Goal: Information Seeking & Learning: Learn about a topic

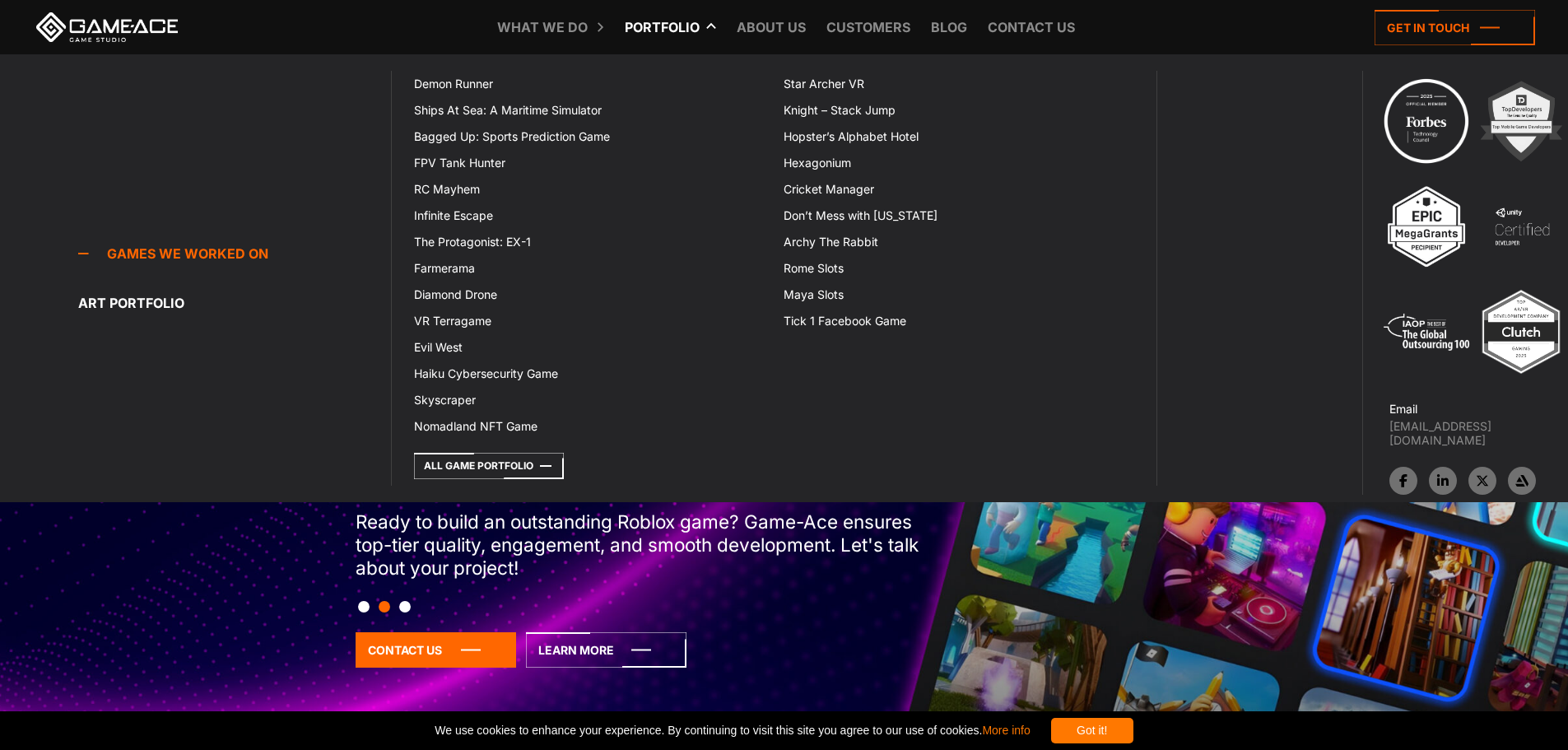
click at [668, 28] on link "Portfolio" at bounding box center [662, 27] width 91 height 54
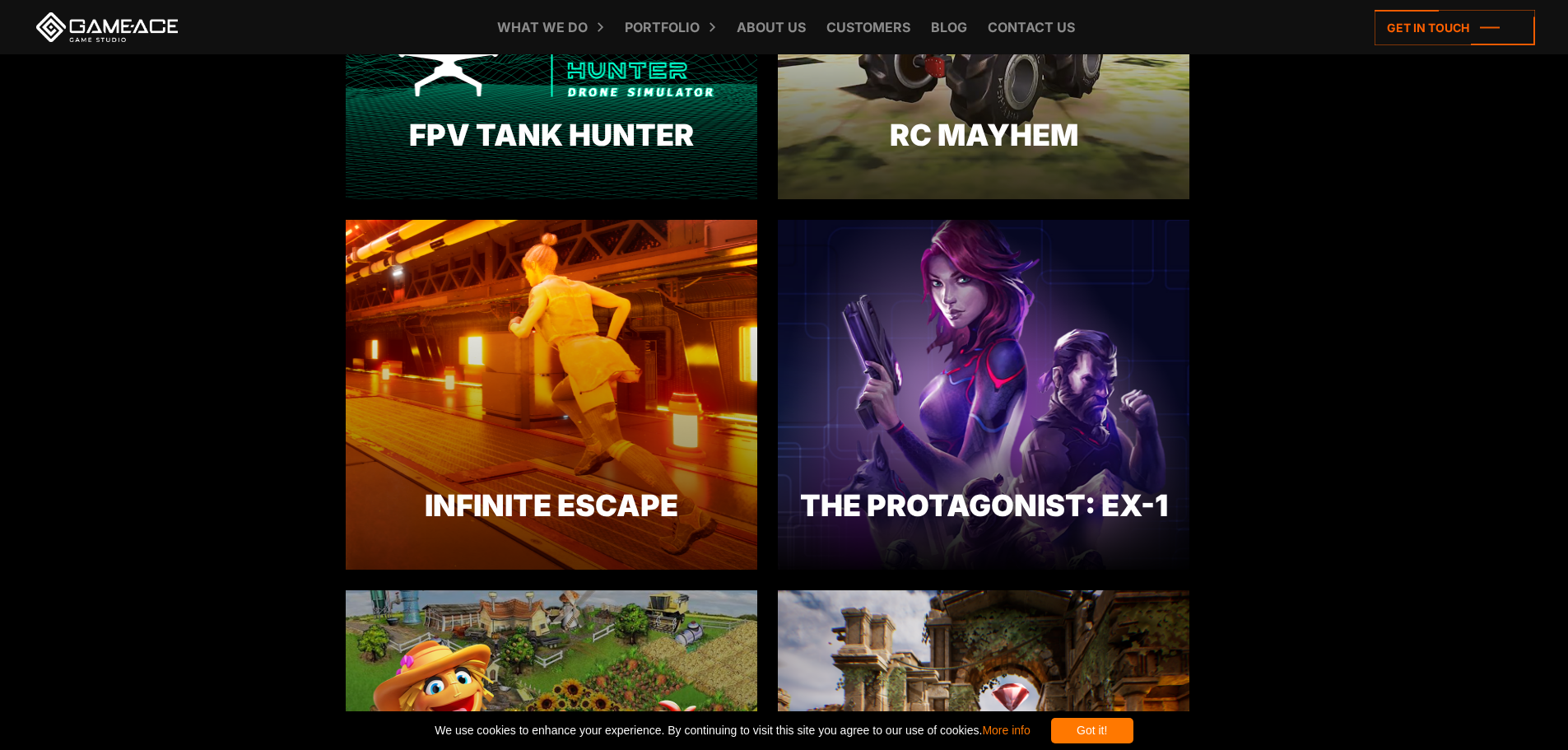
scroll to position [1919, 0]
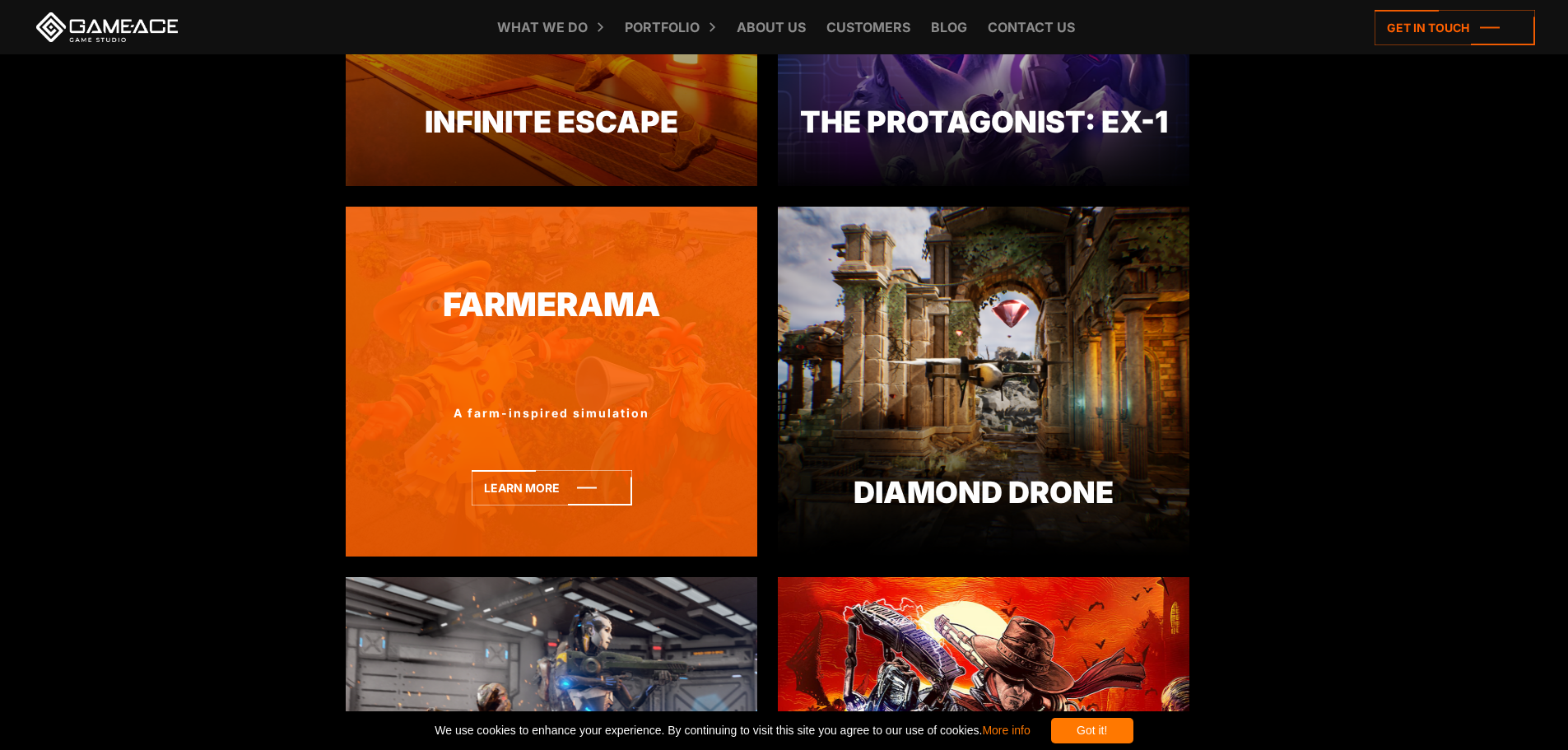
click at [521, 424] on div "Farmerama A farm-inspired simulation Learn more" at bounding box center [551, 381] width 411 height 350
click at [540, 472] on icon at bounding box center [552, 488] width 161 height 35
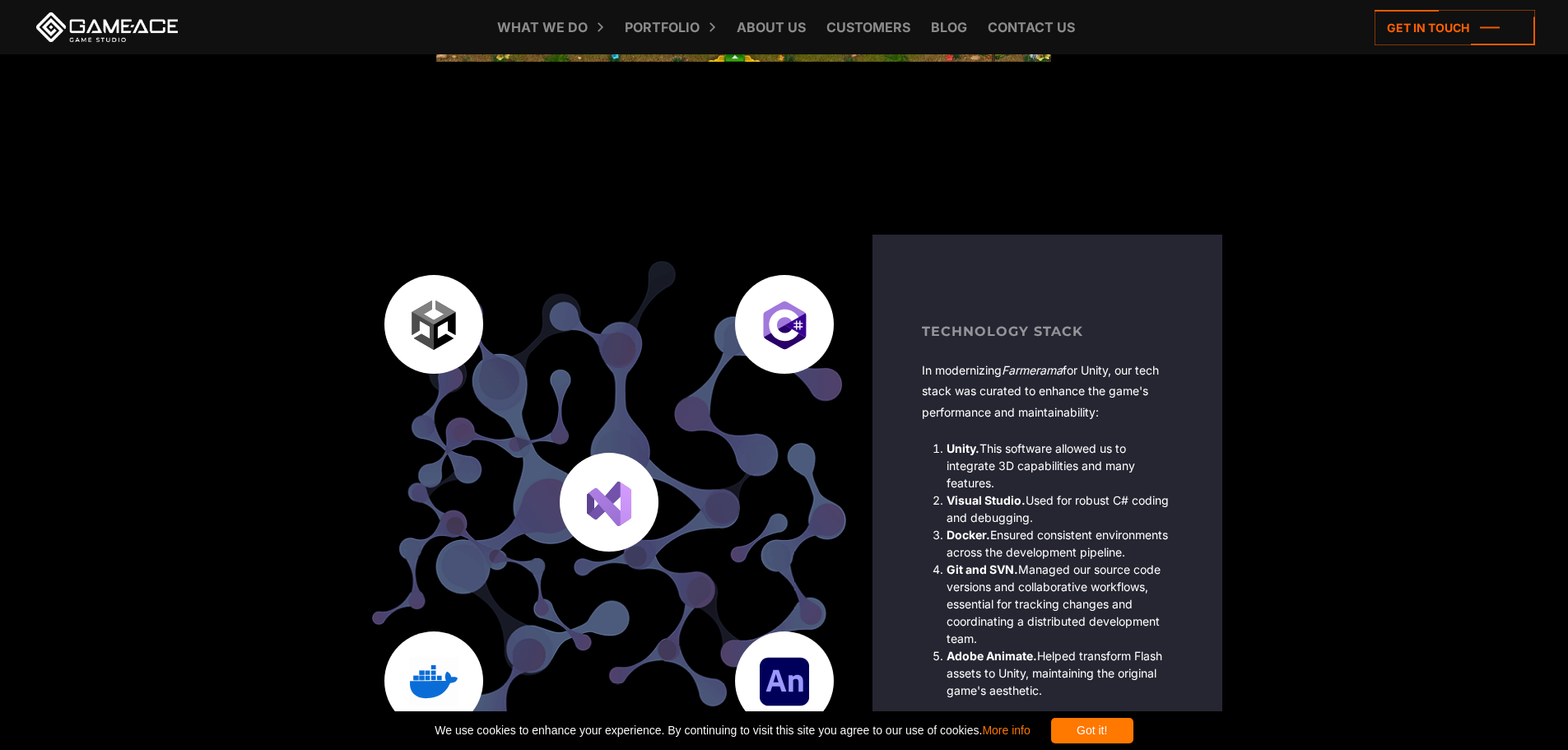
scroll to position [4224, 0]
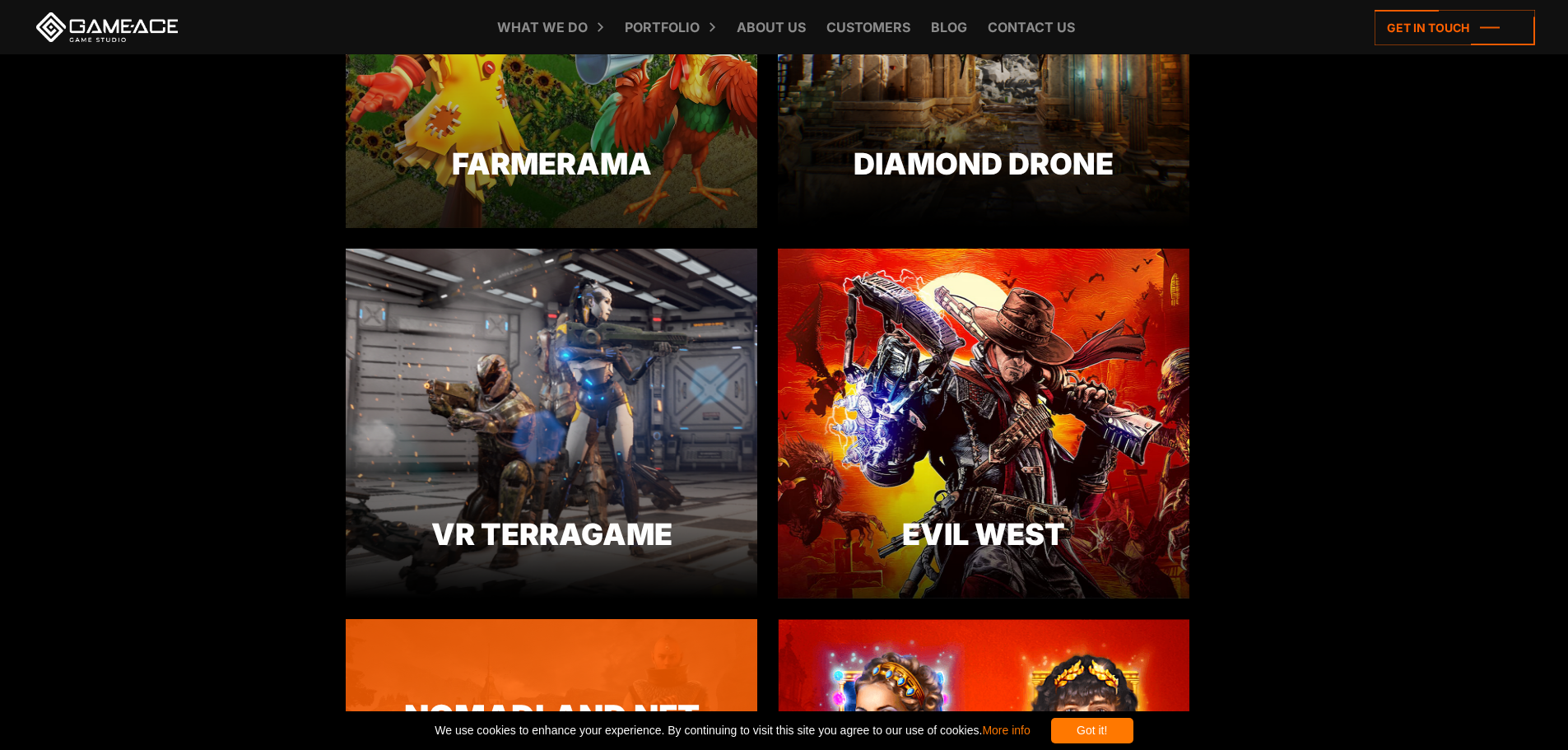
scroll to position [2688, 0]
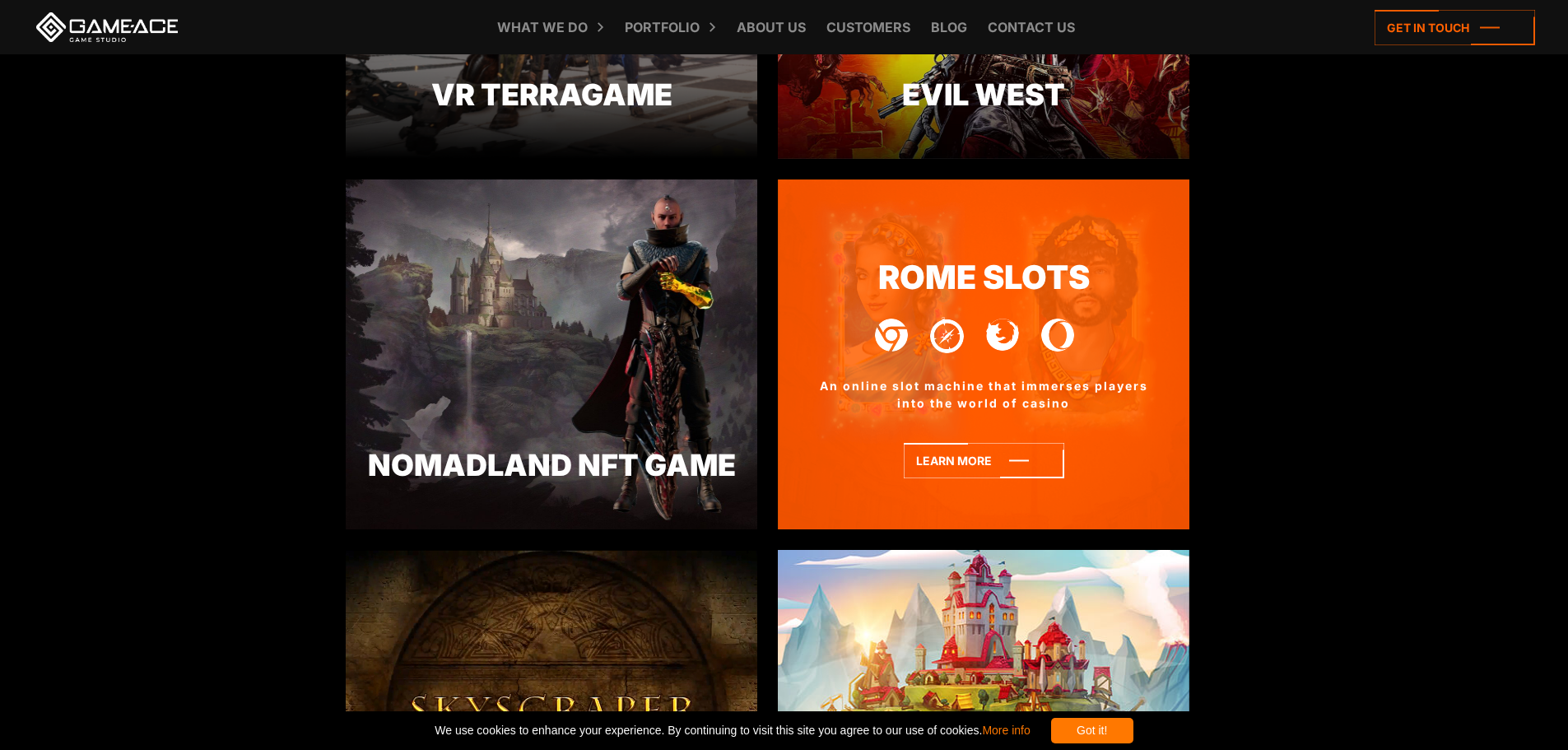
click at [956, 325] on img at bounding box center [947, 334] width 34 height 36
click at [960, 454] on icon at bounding box center [984, 460] width 161 height 35
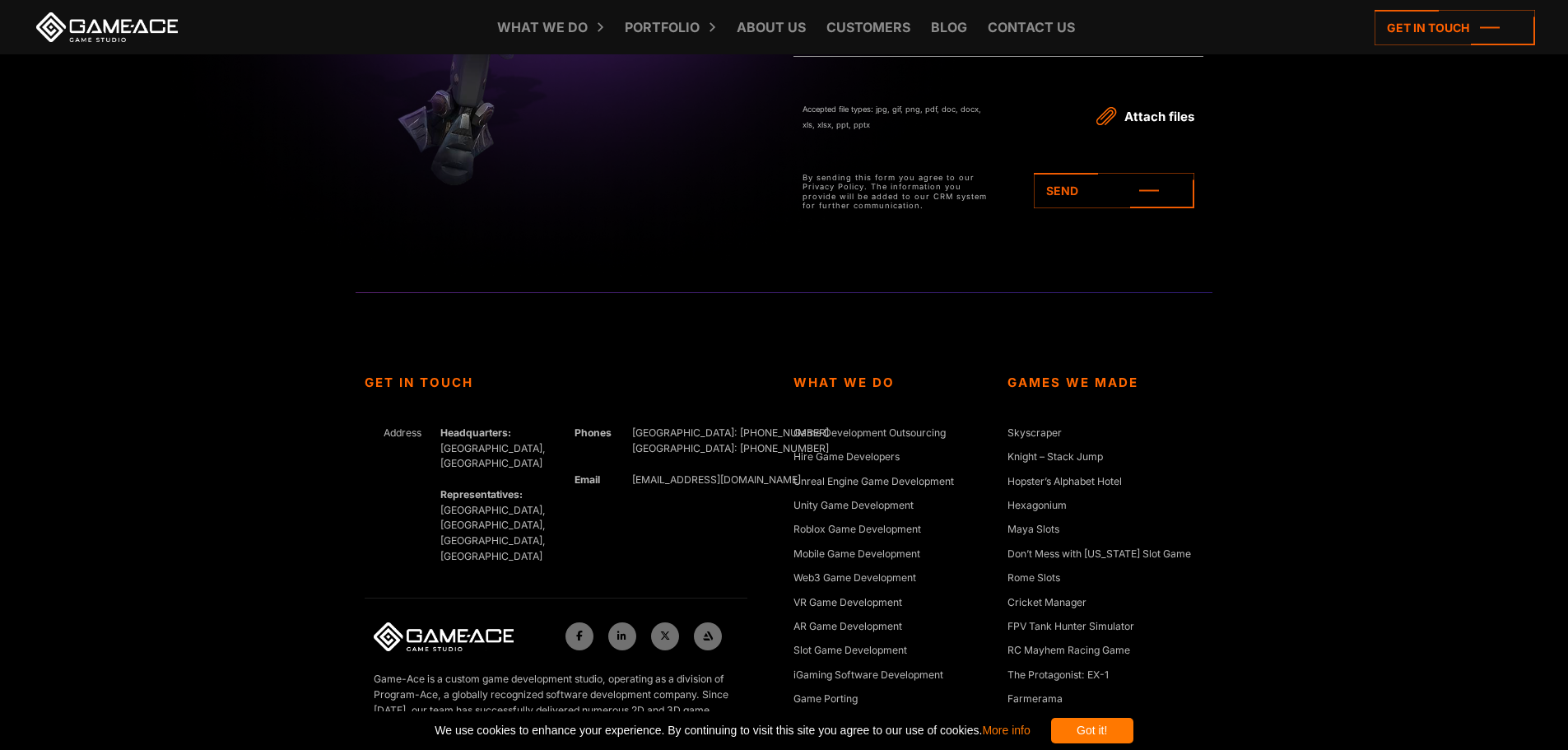
scroll to position [4847, 0]
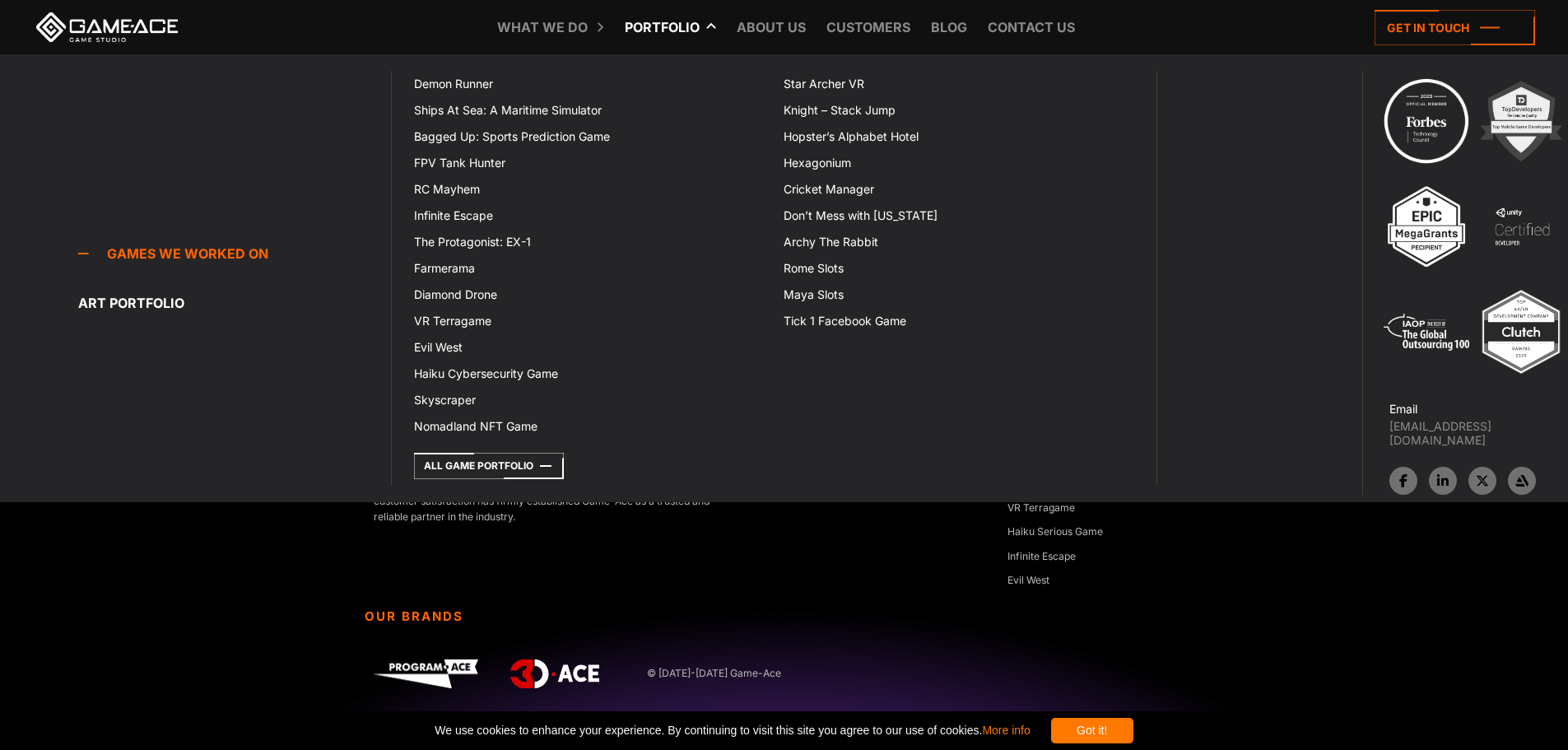
click at [689, 39] on link "Portfolio" at bounding box center [662, 27] width 91 height 54
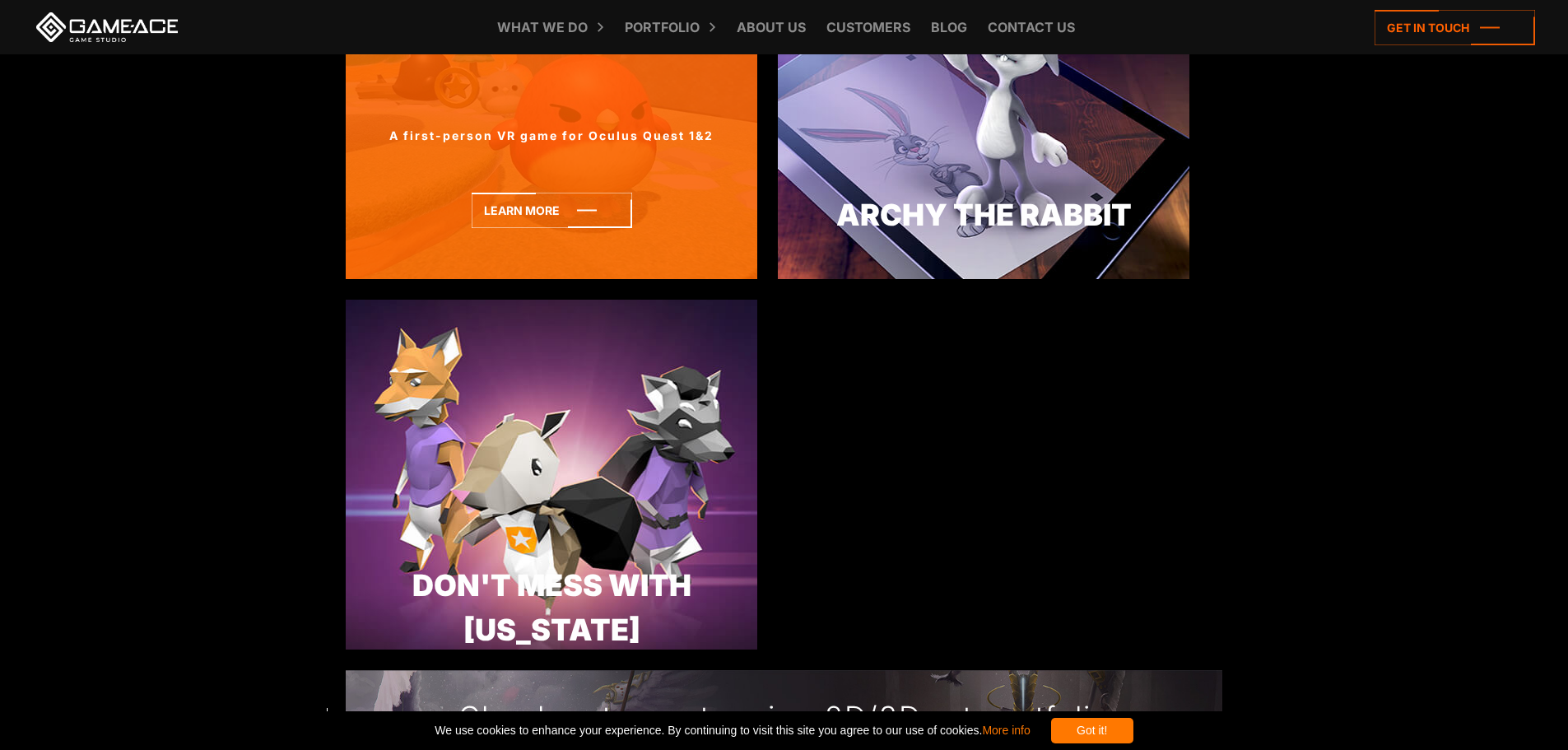
scroll to position [4608, 0]
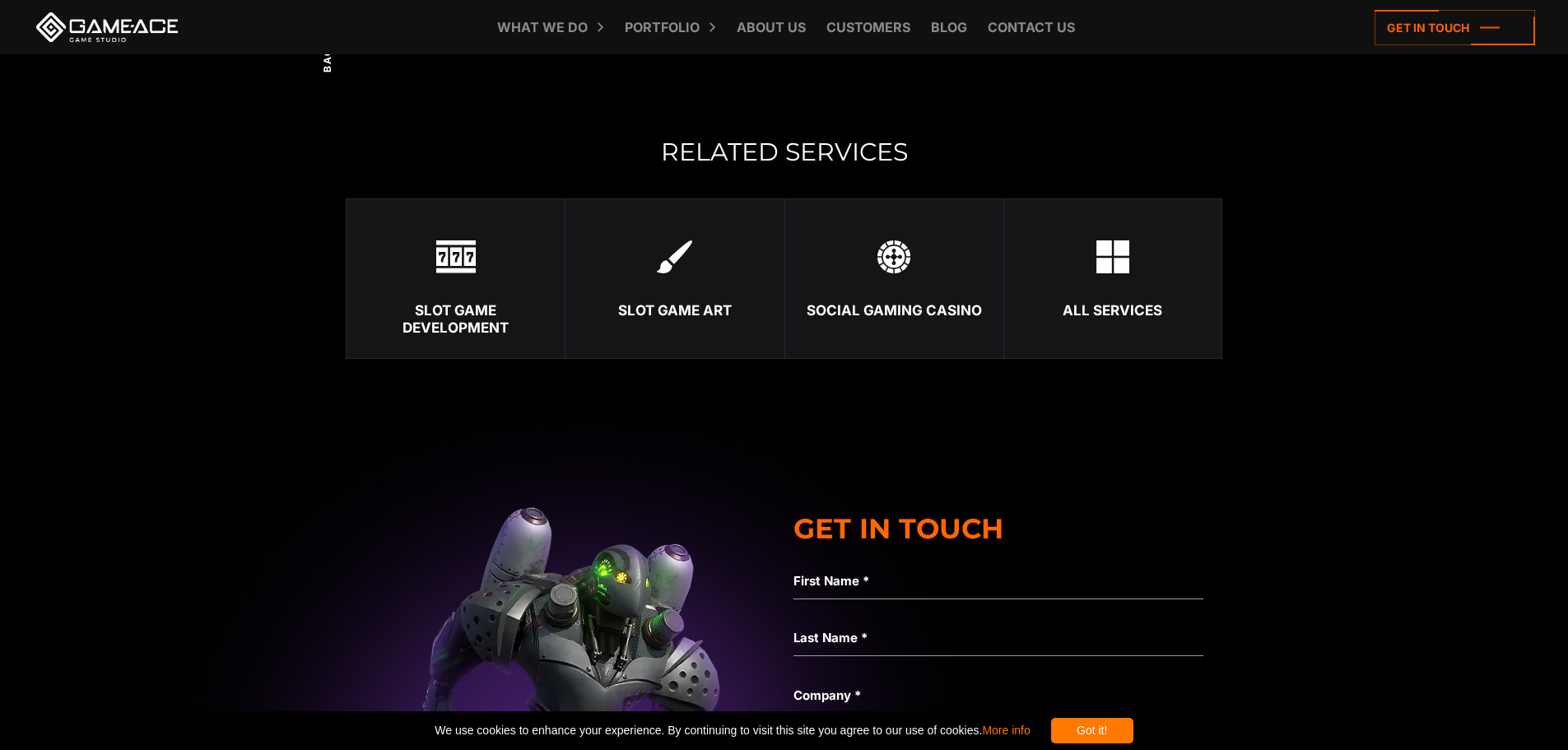
scroll to position [3841, 0]
